Goal: Information Seeking & Learning: Learn about a topic

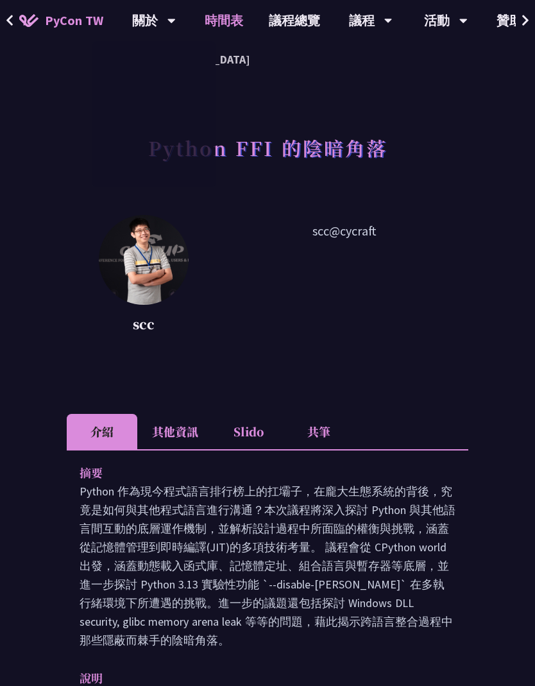
click at [208, 16] on link "時間表" at bounding box center [224, 20] width 64 height 41
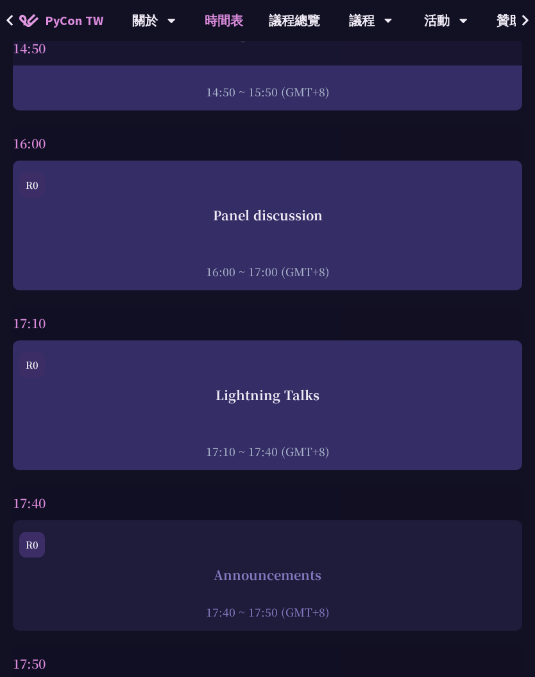
scroll to position [4681, 0]
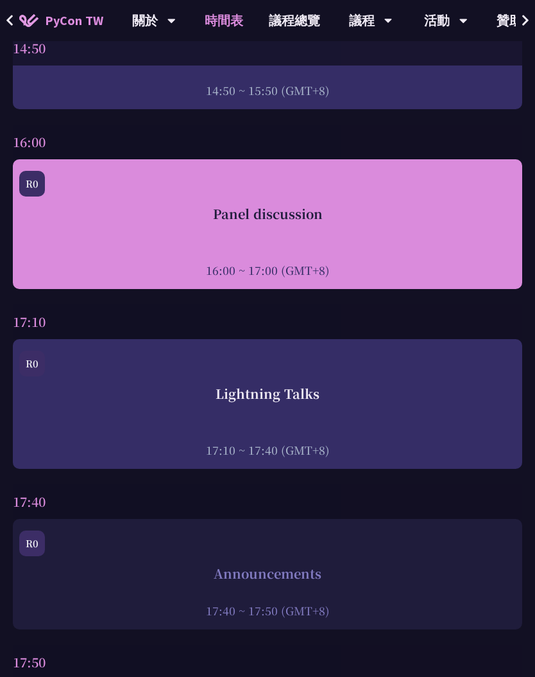
click at [332, 254] on div at bounding box center [267, 252] width 497 height 19
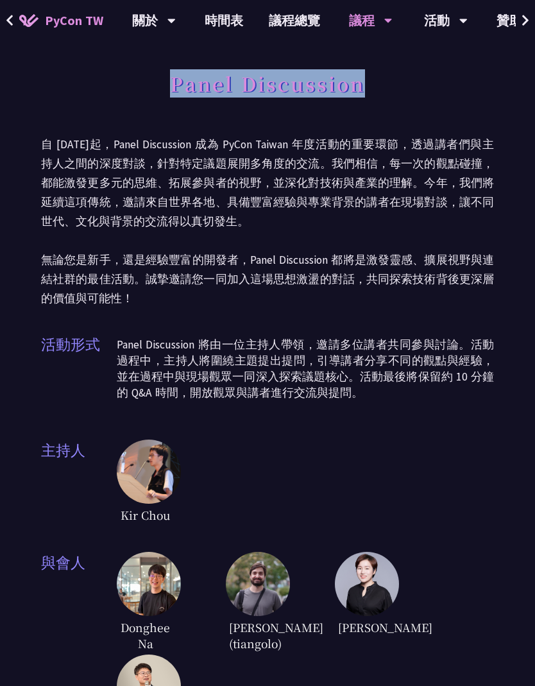
drag, startPoint x: 175, startPoint y: 96, endPoint x: 420, endPoint y: 97, distance: 245.2
click at [420, 97] on div "Panel Discussion" at bounding box center [267, 97] width 453 height 67
copy h1 "Panel Discussion"
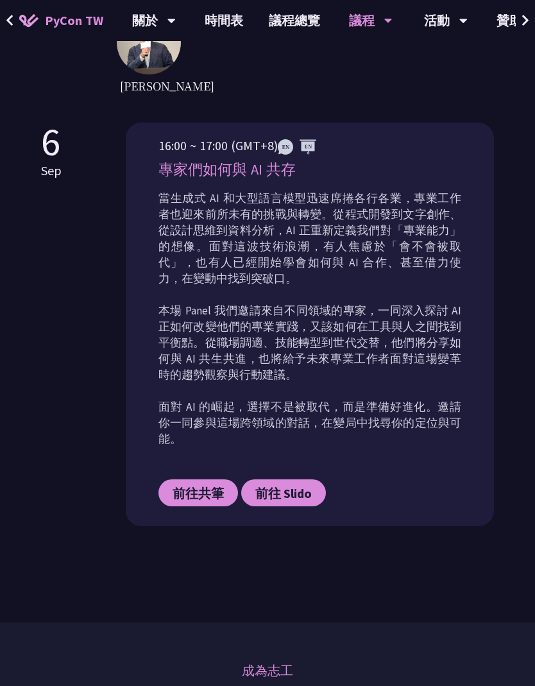
scroll to position [679, 0]
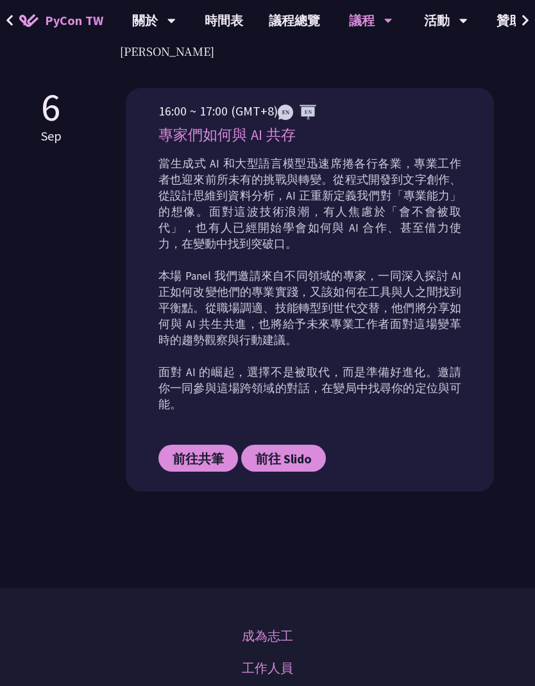
drag, startPoint x: 160, startPoint y: 153, endPoint x: 340, endPoint y: 151, distance: 179.7
click at [340, 146] on p "專家們如何與 AI 共存" at bounding box center [310, 135] width 303 height 22
copy p "專家們如何與 AI 共存"
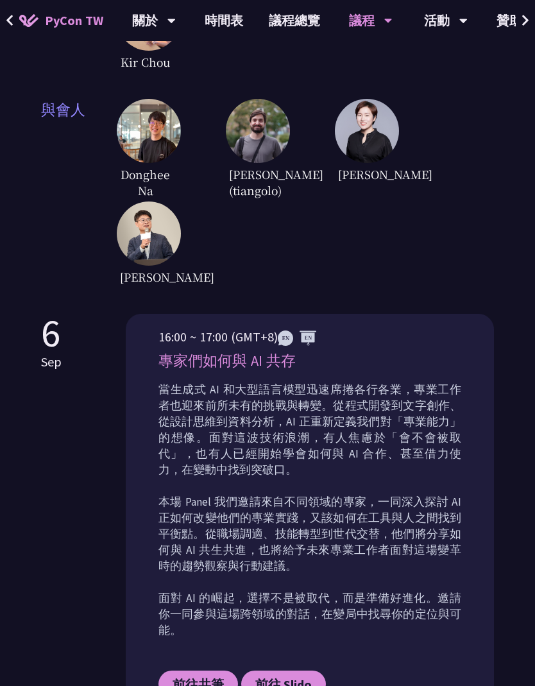
scroll to position [415, 0]
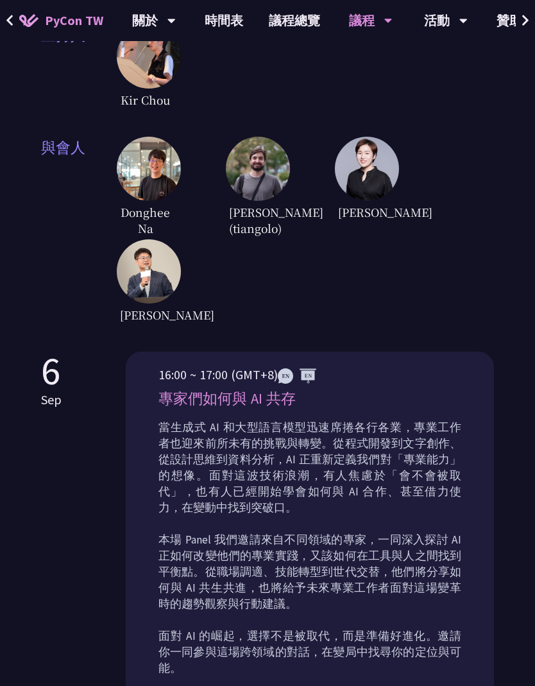
click at [159, 190] on img at bounding box center [149, 169] width 64 height 64
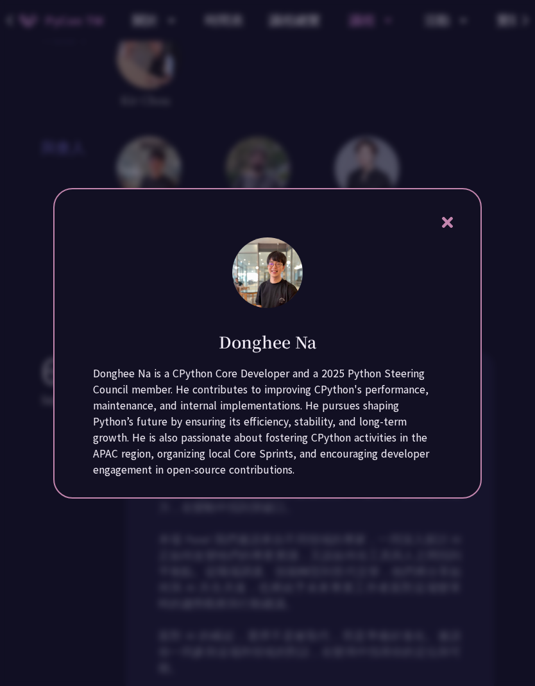
click at [271, 130] on div at bounding box center [267, 343] width 535 height 686
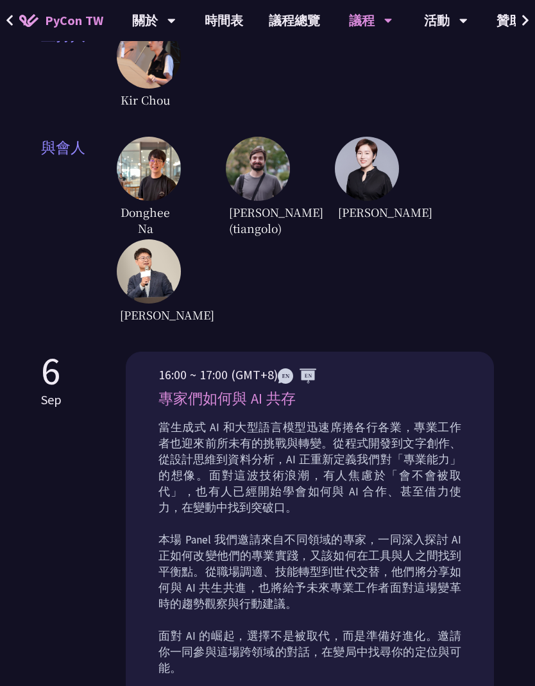
click at [157, 277] on img at bounding box center [149, 271] width 64 height 64
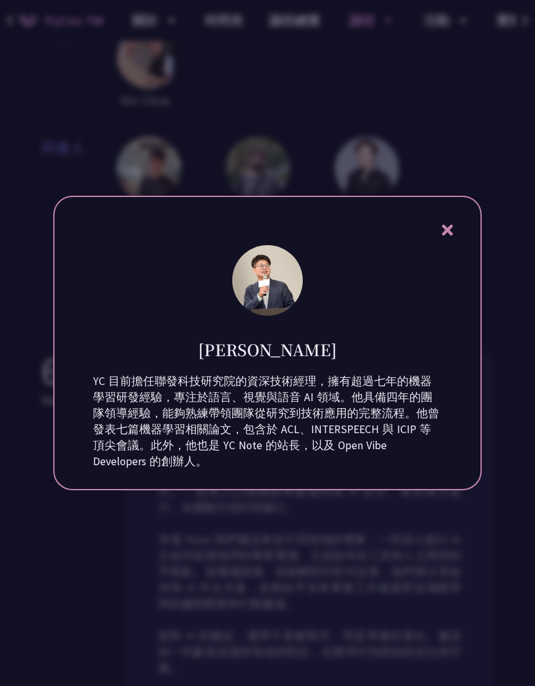
click at [237, 72] on div at bounding box center [267, 343] width 535 height 686
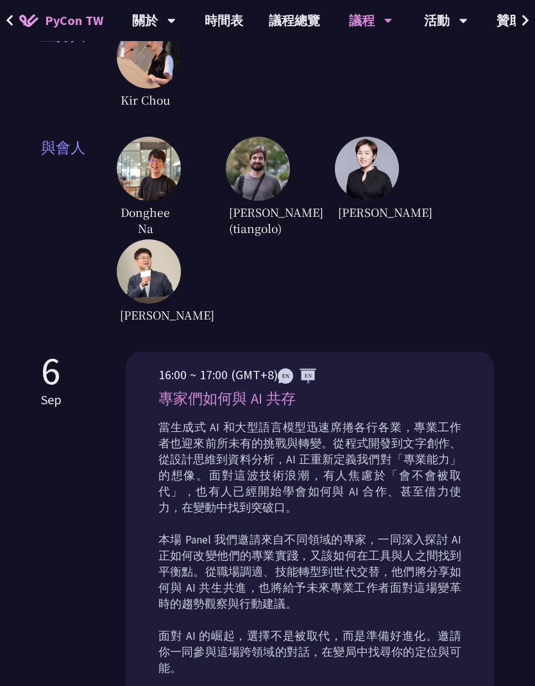
click at [133, 187] on img at bounding box center [149, 169] width 64 height 64
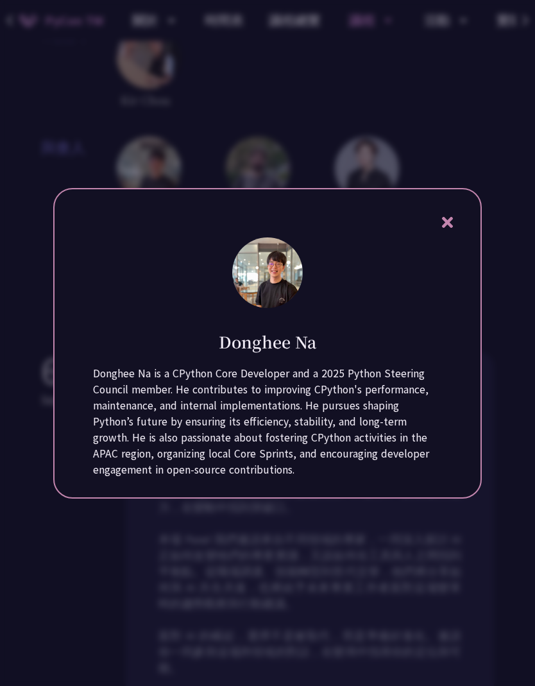
drag, startPoint x: 211, startPoint y: 329, endPoint x: 359, endPoint y: 329, distance: 148.3
click at [361, 329] on div "Donghee Na" at bounding box center [267, 332] width 349 height 42
copy h1 "Donghee Na"
click at [218, 151] on div at bounding box center [267, 343] width 535 height 686
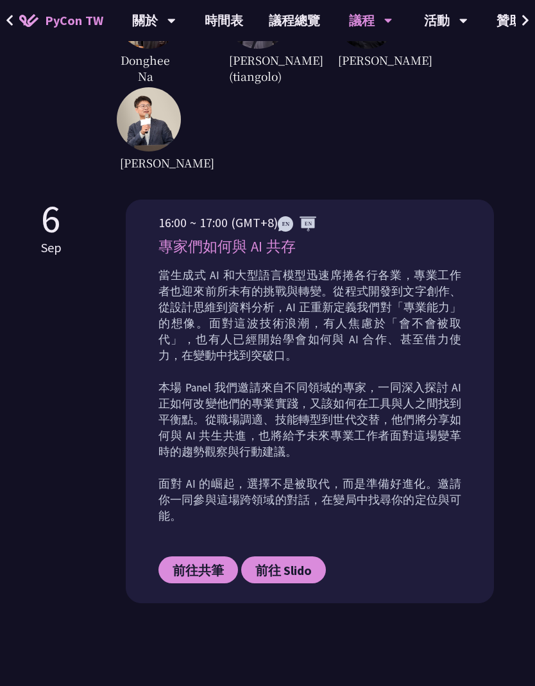
scroll to position [633, 0]
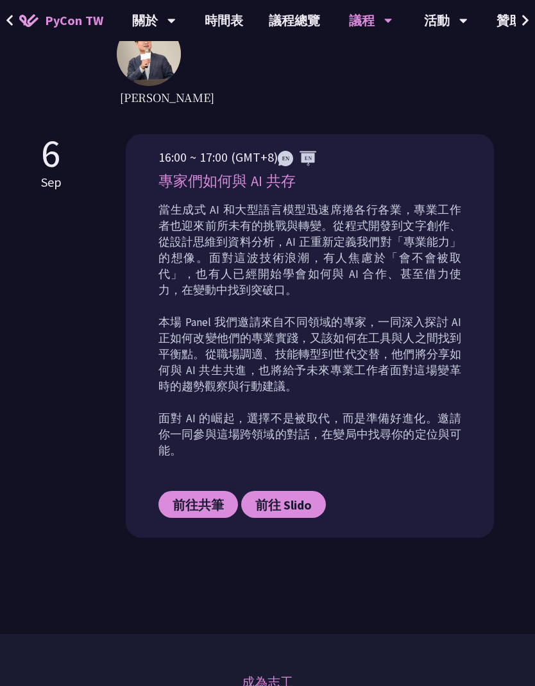
click at [190, 184] on div "16:00 ~ 17:00 (GMT+8) 專家們如何與 AI 共存 當生成式 AI 和大型語言模型迅速席捲各行各業，專業工作者也迎來前所未有的挑戰與轉變。從…" at bounding box center [310, 343] width 303 height 390
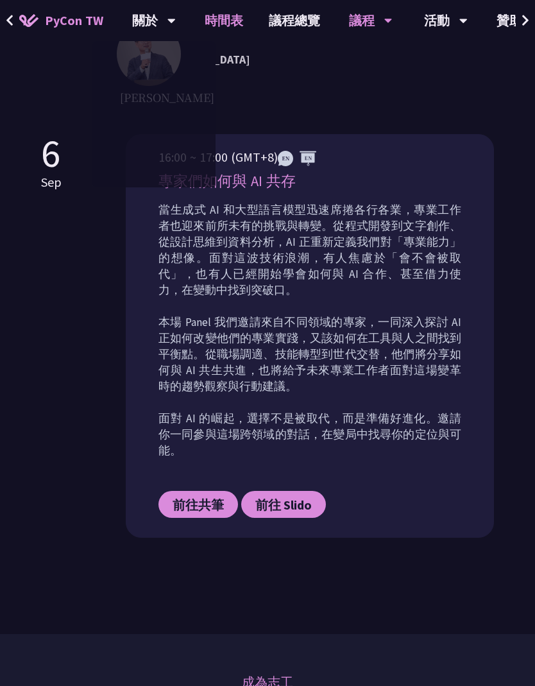
click at [225, 17] on link "時間表" at bounding box center [224, 20] width 64 height 41
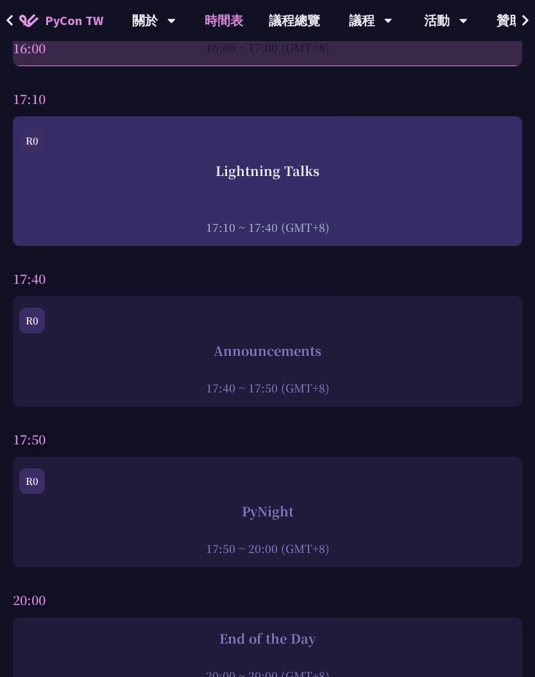
scroll to position [4779, 0]
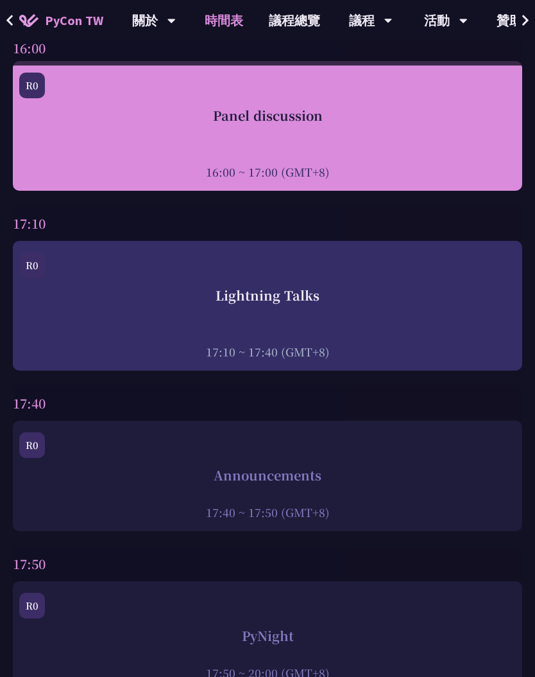
click at [334, 155] on div at bounding box center [267, 153] width 497 height 19
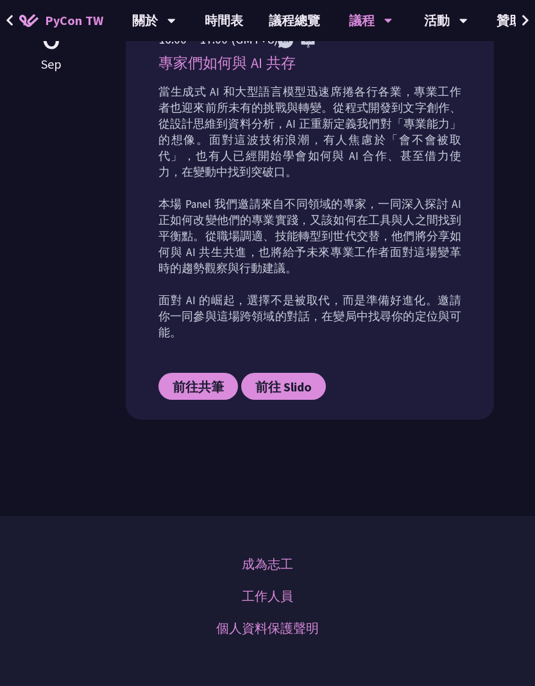
scroll to position [620, 0]
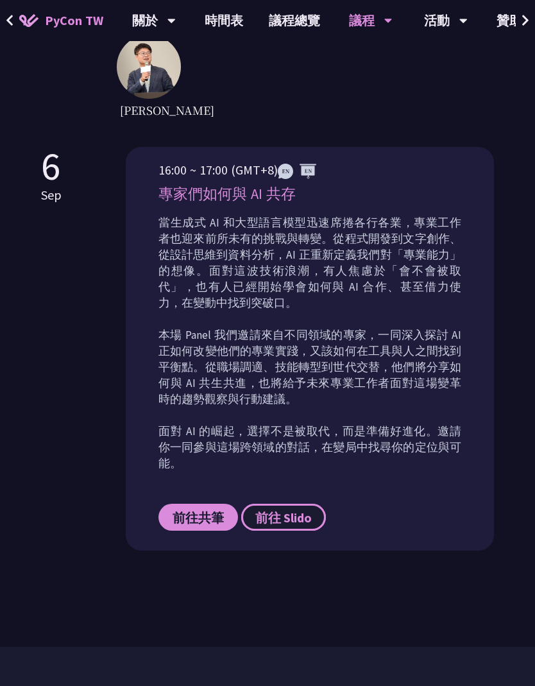
click at [272, 531] on link "前往 Slido" at bounding box center [283, 517] width 85 height 27
click at [286, 19] on link "議程總覽" at bounding box center [294, 20] width 77 height 41
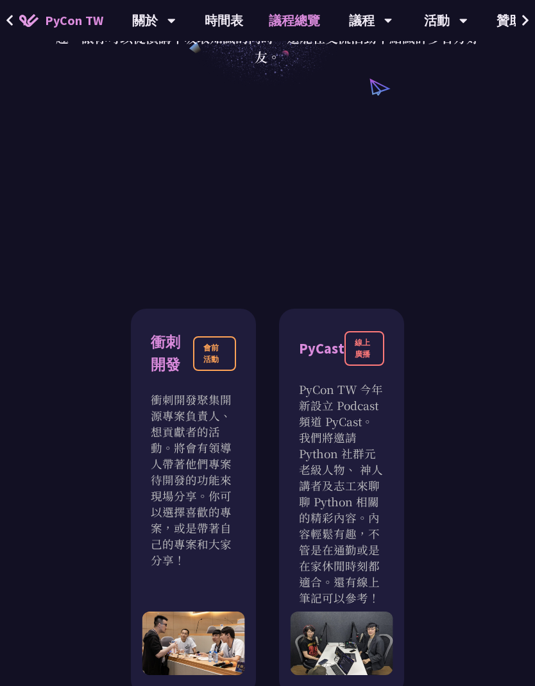
scroll to position [517, 0]
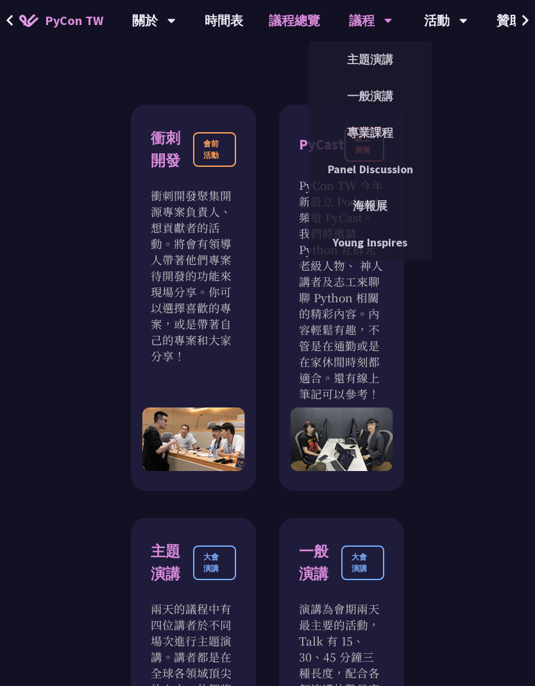
click at [356, 26] on div "議程" at bounding box center [371, 20] width 44 height 41
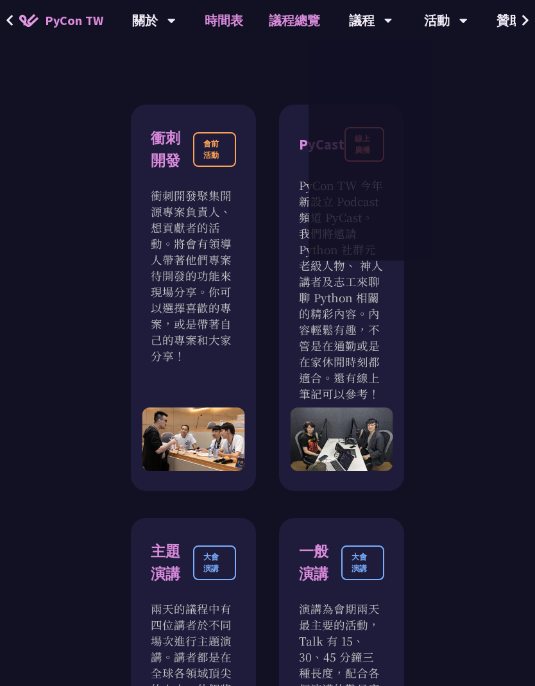
click at [209, 27] on link "時間表" at bounding box center [224, 20] width 64 height 41
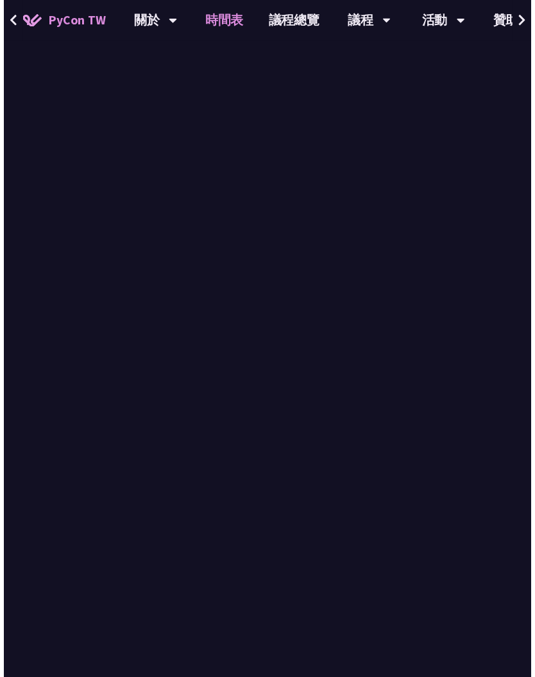
scroll to position [4779, 0]
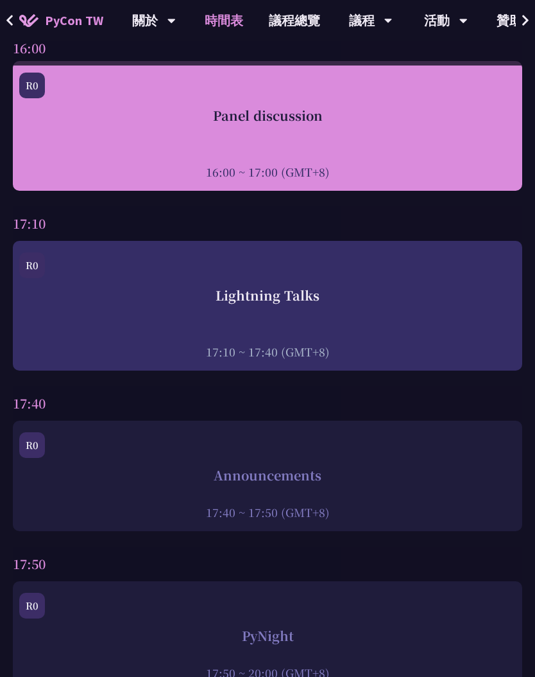
click at [273, 155] on div at bounding box center [267, 153] width 497 height 19
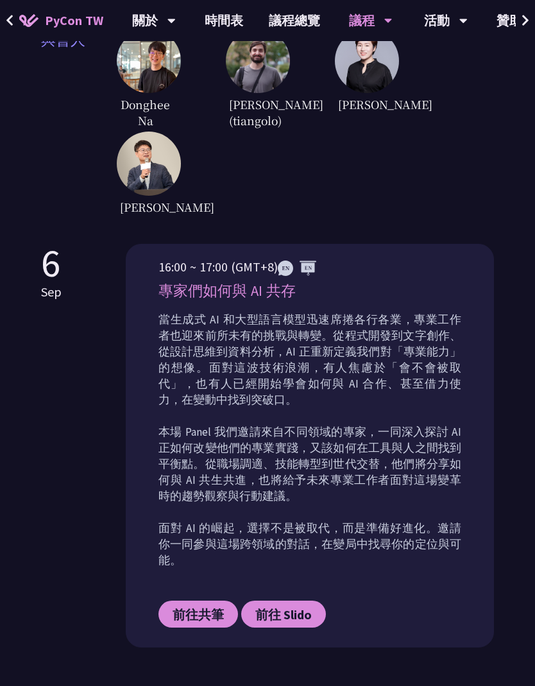
scroll to position [507, 0]
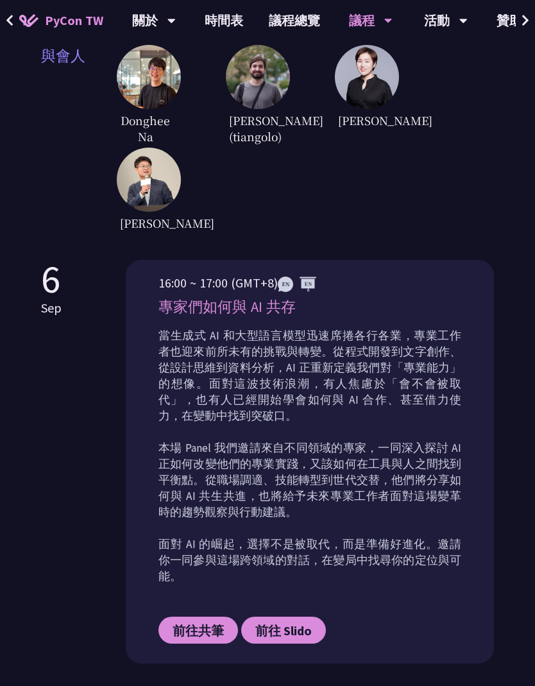
click at [272, 370] on p "當生成式 AI 和大型語言模型迅速席捲各行各業，專業工作者也迎來前所未有的挑戰與轉變。從程式開發到文字創作、從設計思維到資料分析，AI 正重新定義我們對「專業…" at bounding box center [310, 456] width 303 height 257
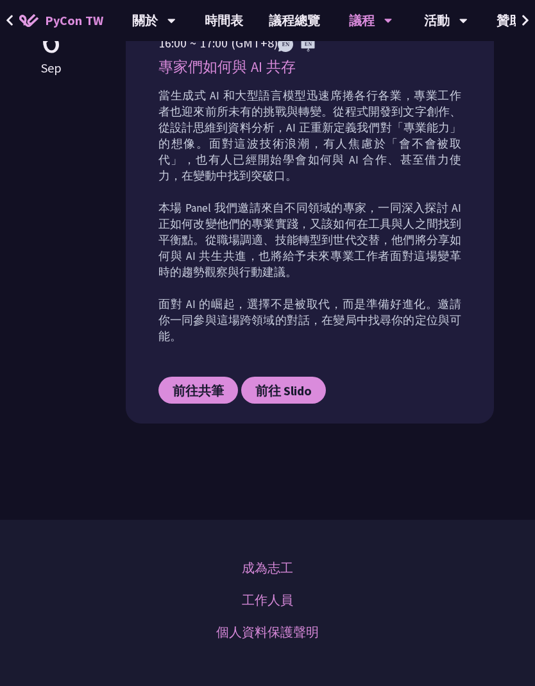
scroll to position [746, 0]
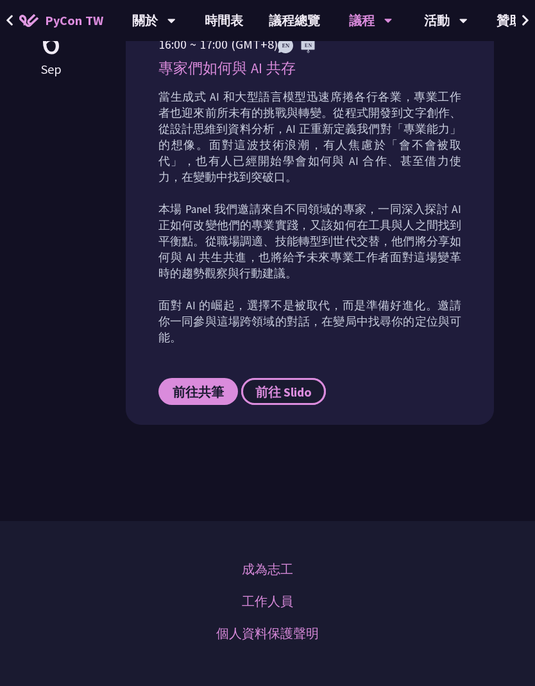
click at [313, 405] on link "前往 Slido" at bounding box center [283, 391] width 85 height 27
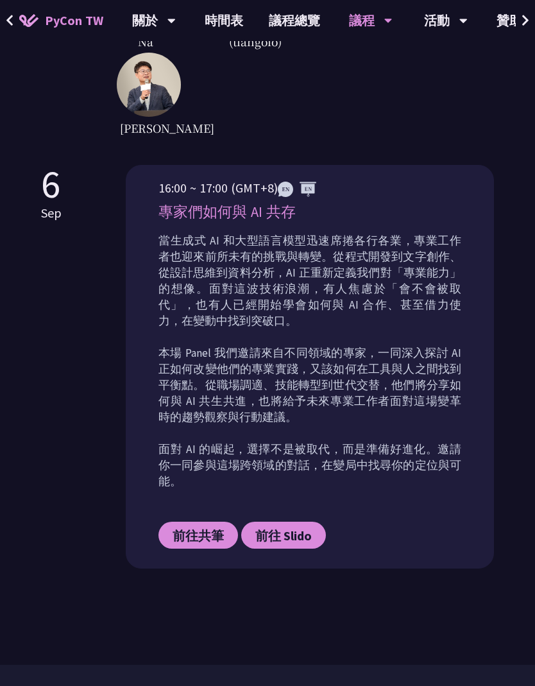
scroll to position [600, 0]
